Goal: Information Seeking & Learning: Check status

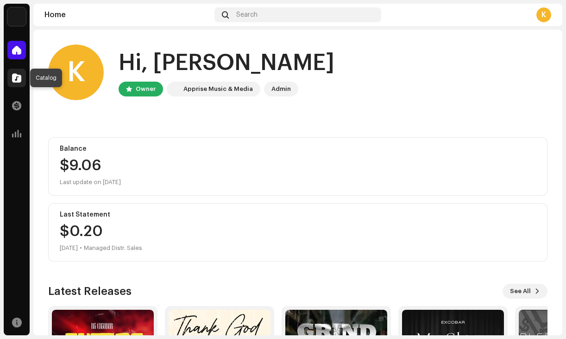
click at [19, 79] on span at bounding box center [16, 77] width 9 height 7
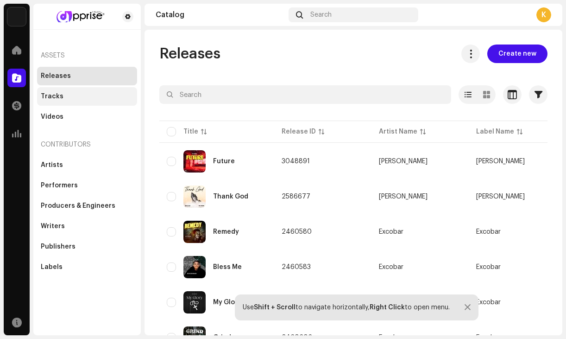
click at [70, 96] on div "Tracks" at bounding box center [87, 96] width 93 height 7
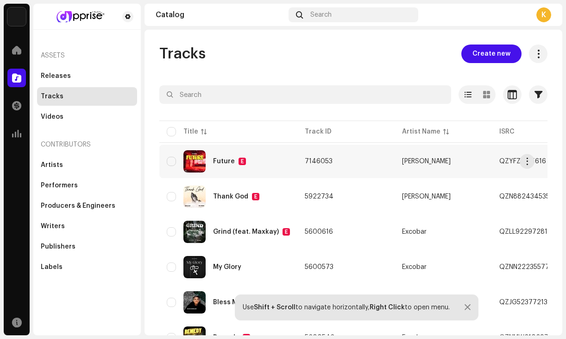
click at [305, 158] on span "7146053" at bounding box center [319, 161] width 28 height 6
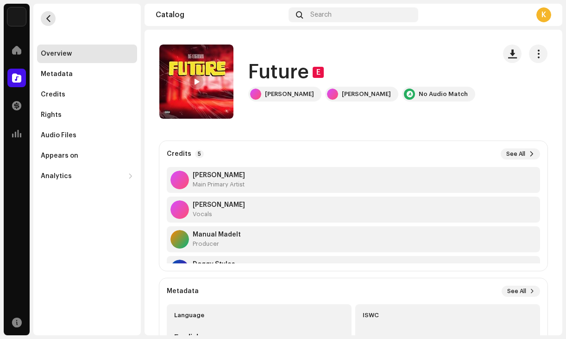
click at [49, 12] on button "button" at bounding box center [48, 18] width 15 height 15
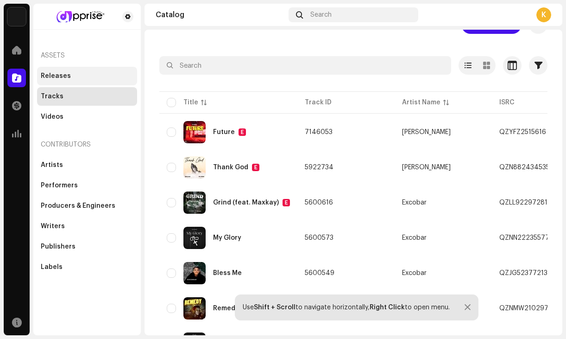
click at [79, 73] on div "Releases" at bounding box center [87, 75] width 93 height 7
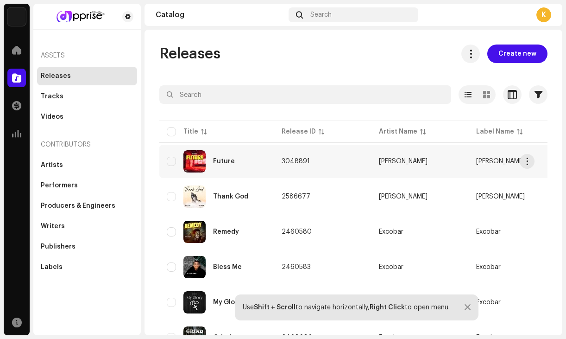
click at [303, 161] on span "3048891" at bounding box center [296, 161] width 28 height 6
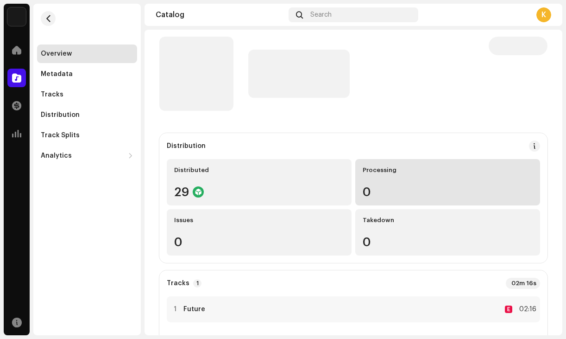
scroll to position [6, 0]
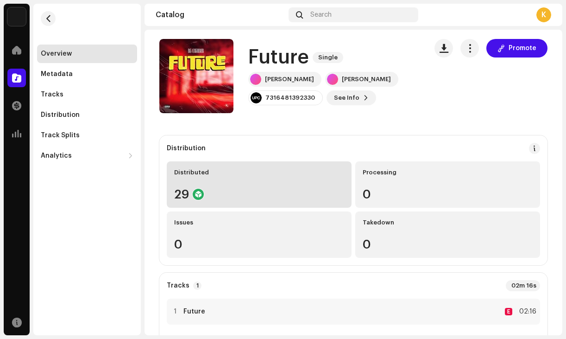
click at [297, 200] on div "Distributed 29" at bounding box center [259, 184] width 185 height 46
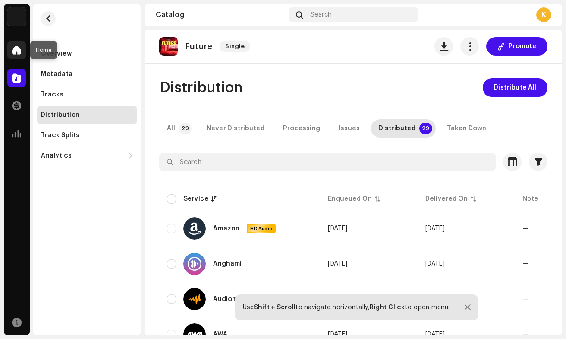
click at [24, 53] on div at bounding box center [16, 50] width 19 height 19
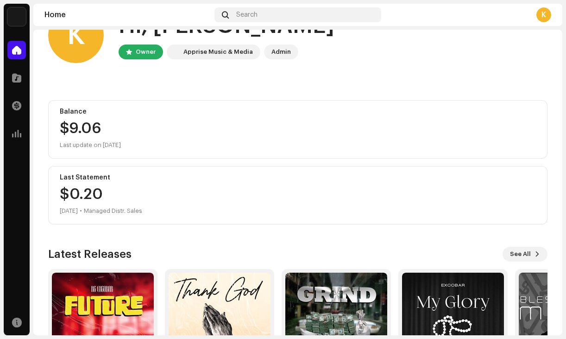
scroll to position [119, 0]
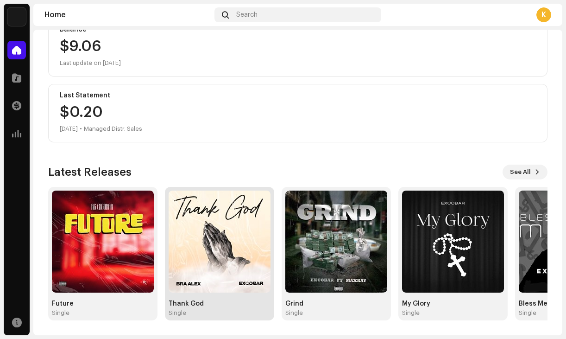
click at [238, 251] on img at bounding box center [220, 241] width 102 height 102
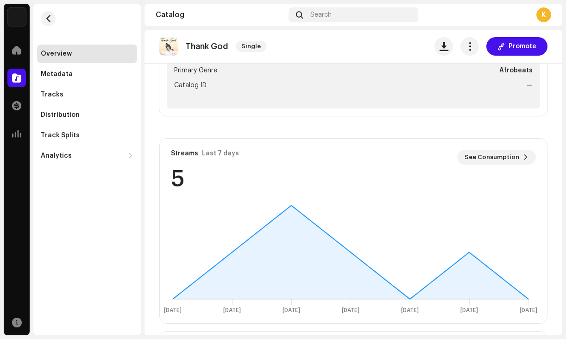
scroll to position [628, 0]
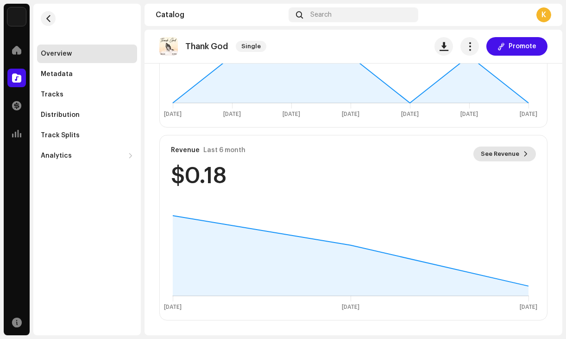
click at [503, 157] on span "See Revenue" at bounding box center [500, 154] width 38 height 19
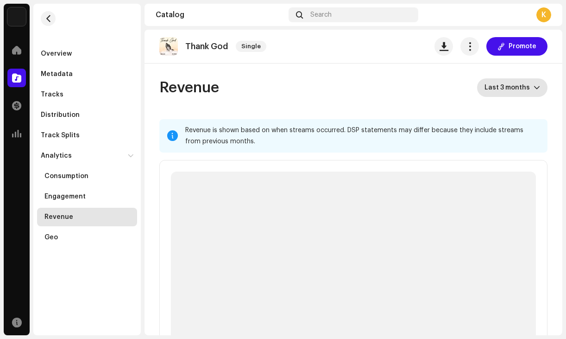
click at [509, 84] on span "Last 3 months" at bounding box center [509, 87] width 49 height 19
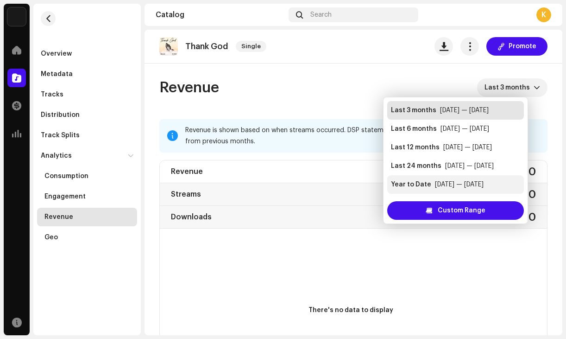
click at [502, 180] on div "Year to Date [DATE] — [DATE]" at bounding box center [455, 184] width 129 height 9
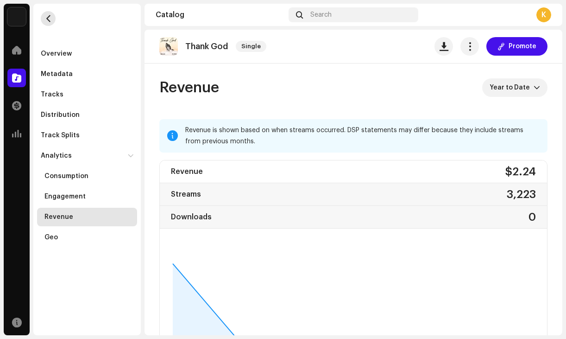
click at [47, 11] on button "button" at bounding box center [48, 18] width 15 height 15
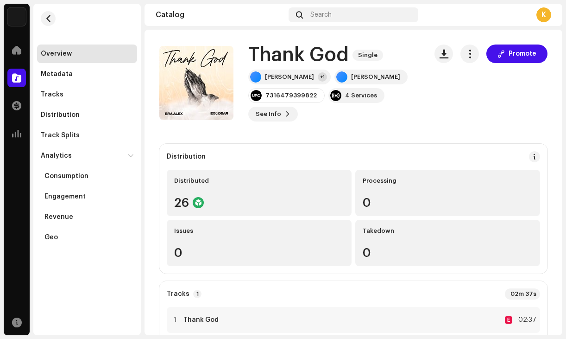
click at [47, 11] on re-m-nav-back at bounding box center [48, 24] width 22 height 41
click at [543, 18] on div "K" at bounding box center [543, 14] width 15 height 15
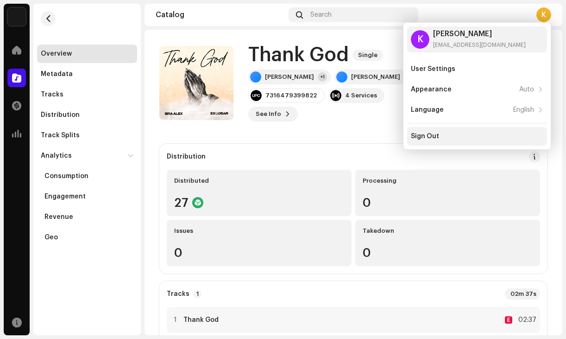
click at [465, 132] on div "Sign Out" at bounding box center [477, 136] width 140 height 19
